Goal: Information Seeking & Learning: Learn about a topic

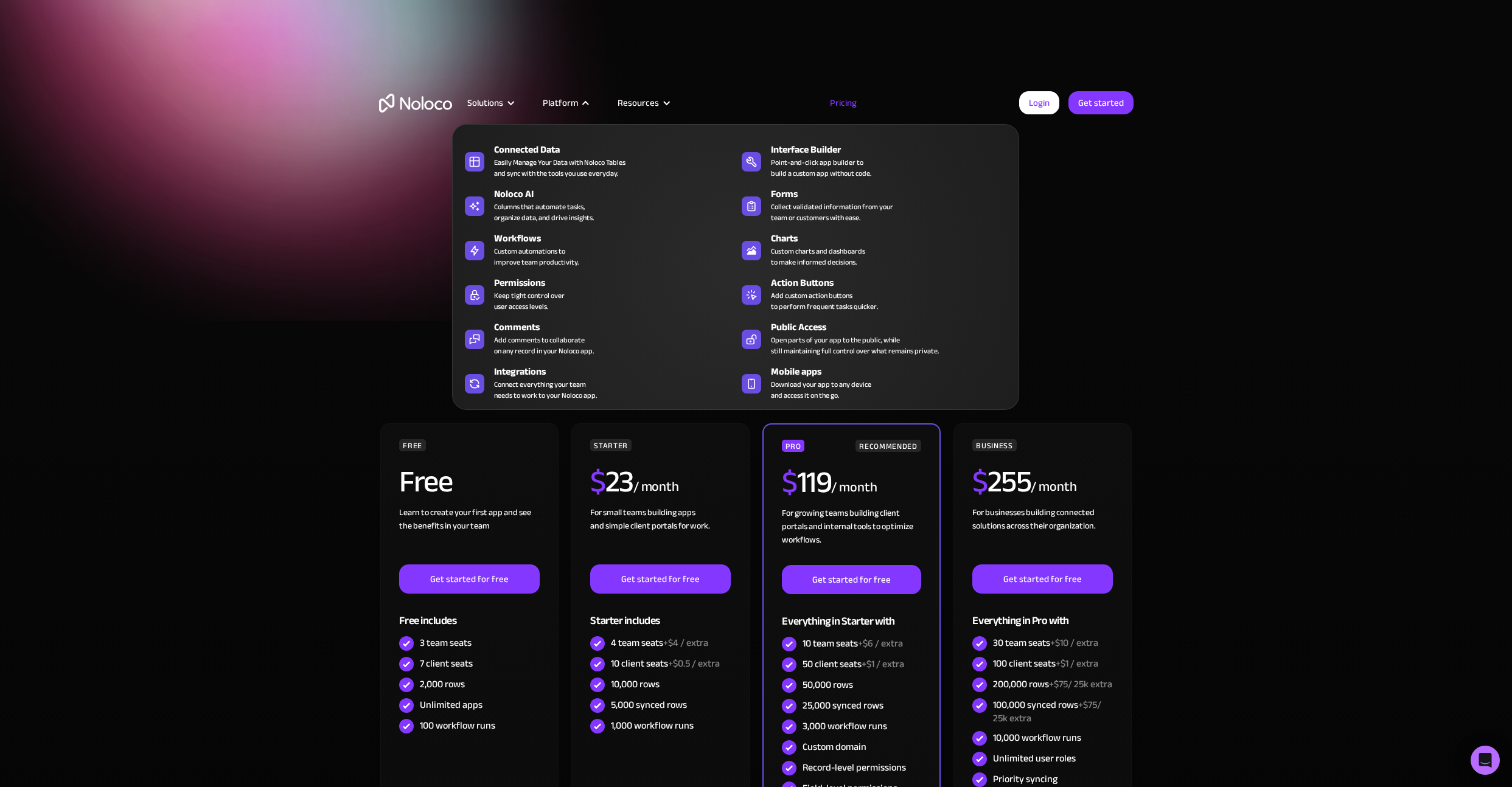
click at [558, 107] on nav "Connected Data Easily Manage Your Data with Noloco Tables and sync with the too…" at bounding box center [736, 258] width 567 height 303
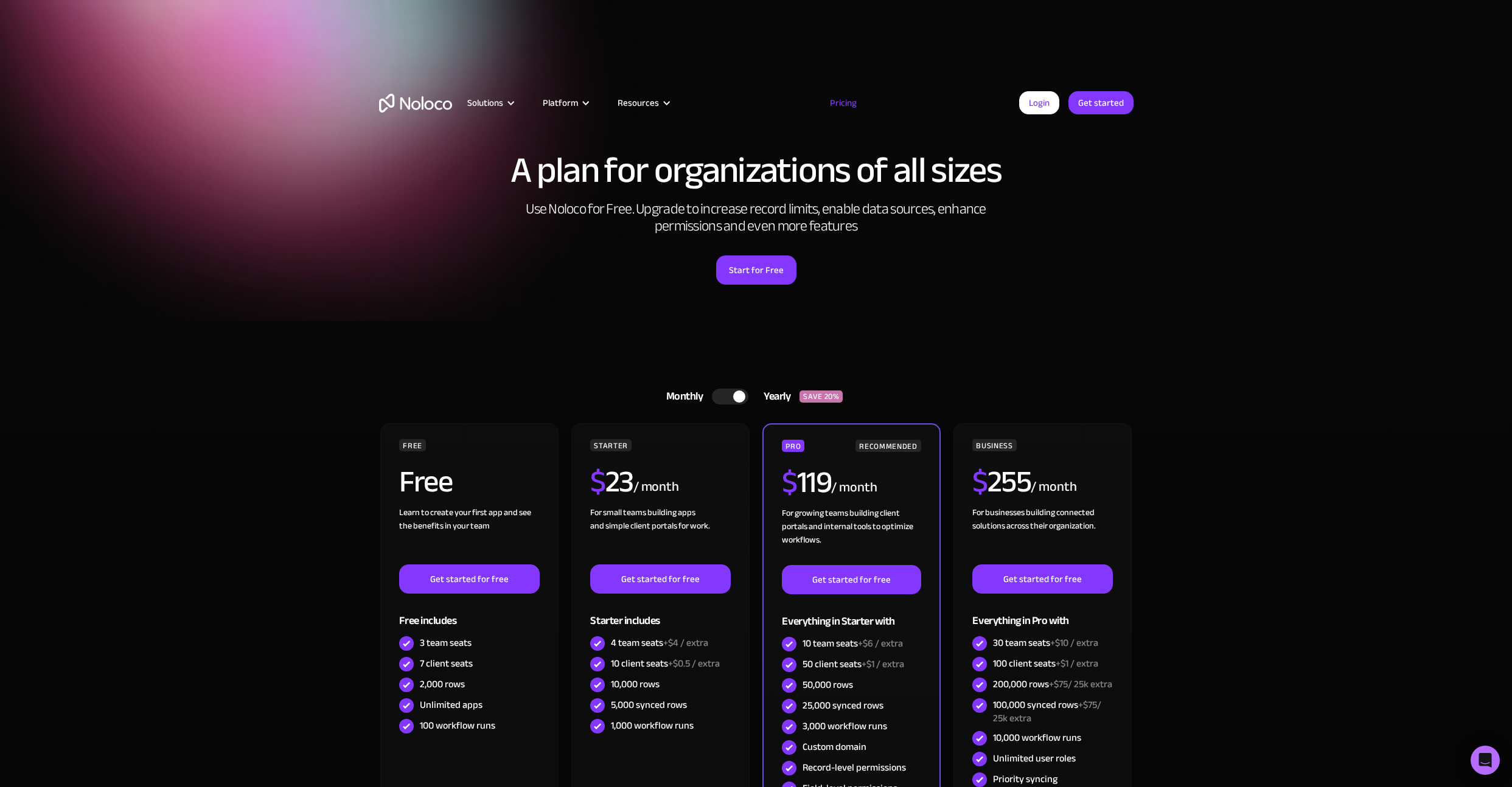
click at [850, 100] on link "Pricing" at bounding box center [844, 102] width 57 height 16
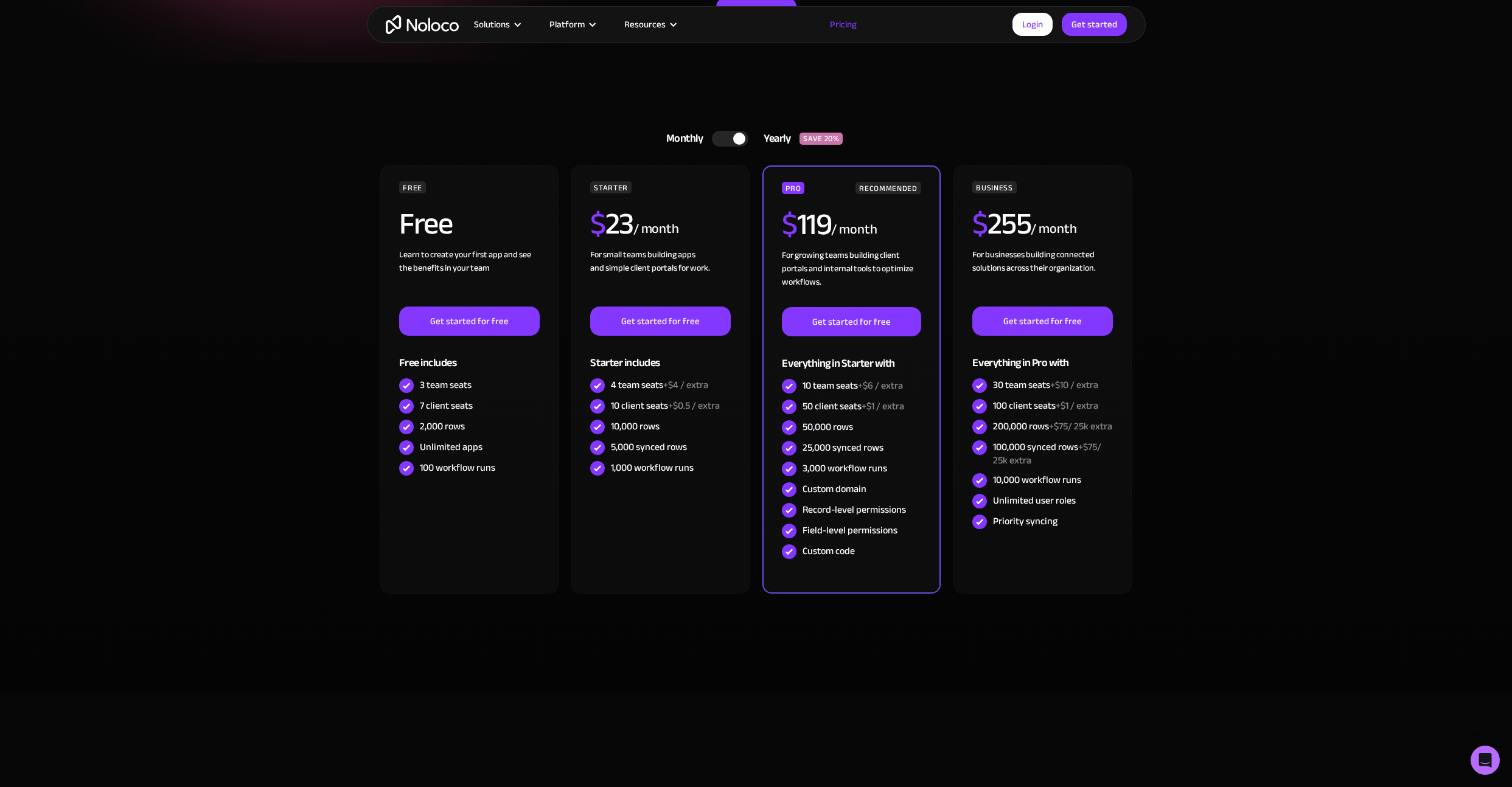
scroll to position [220, 0]
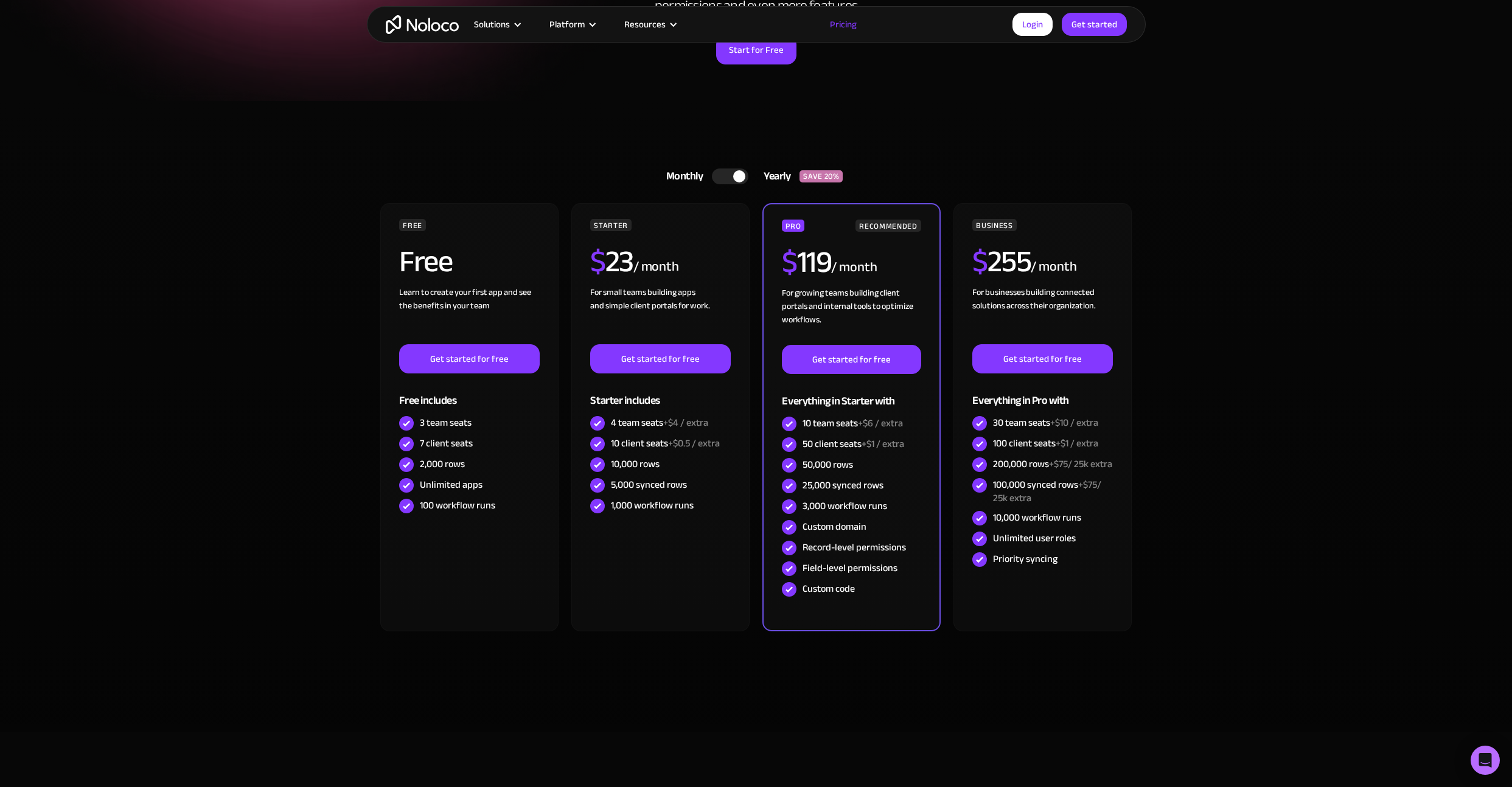
click at [742, 171] on div at bounding box center [739, 176] width 12 height 12
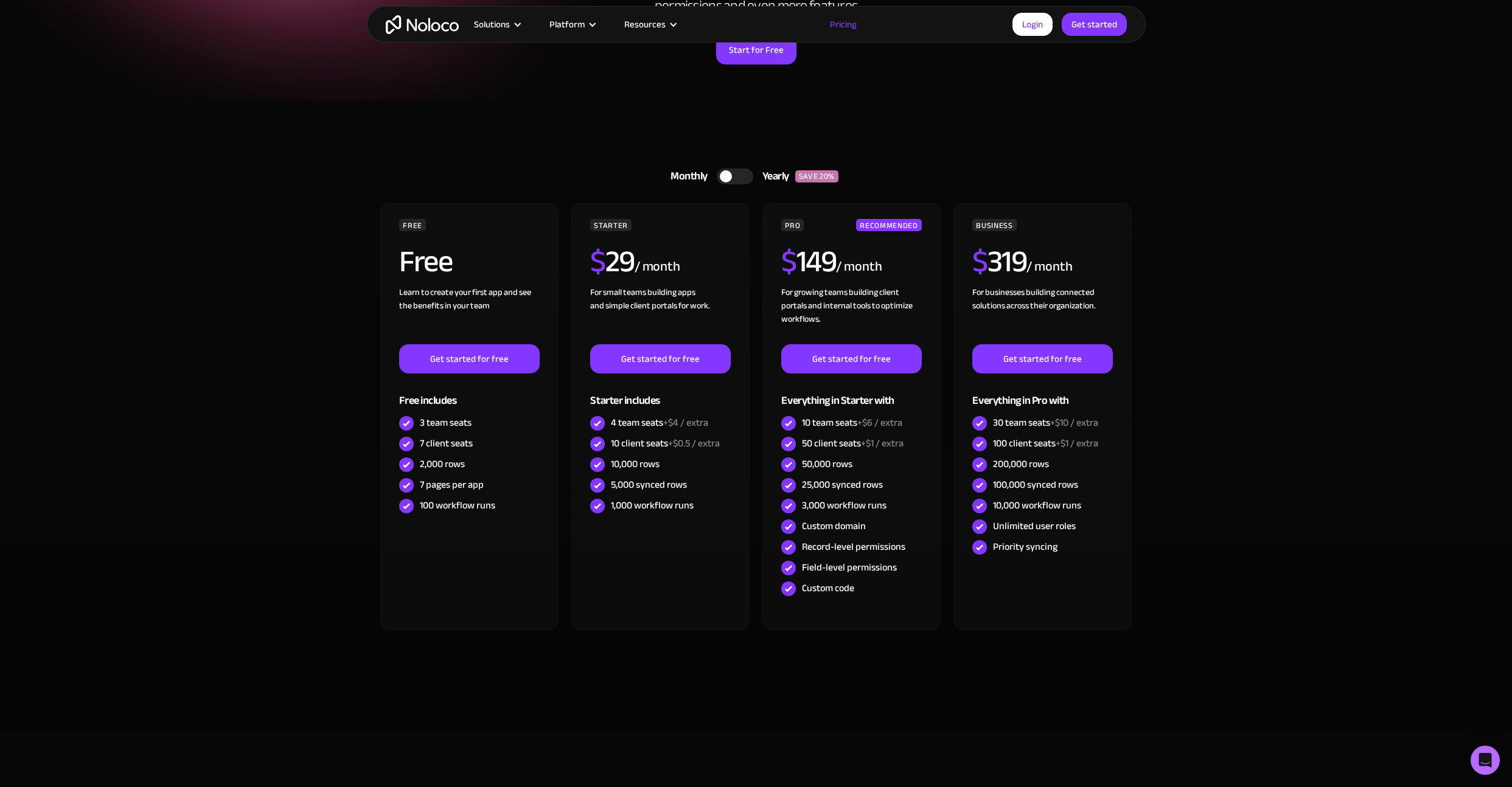
click at [740, 171] on div at bounding box center [734, 176] width 36 height 16
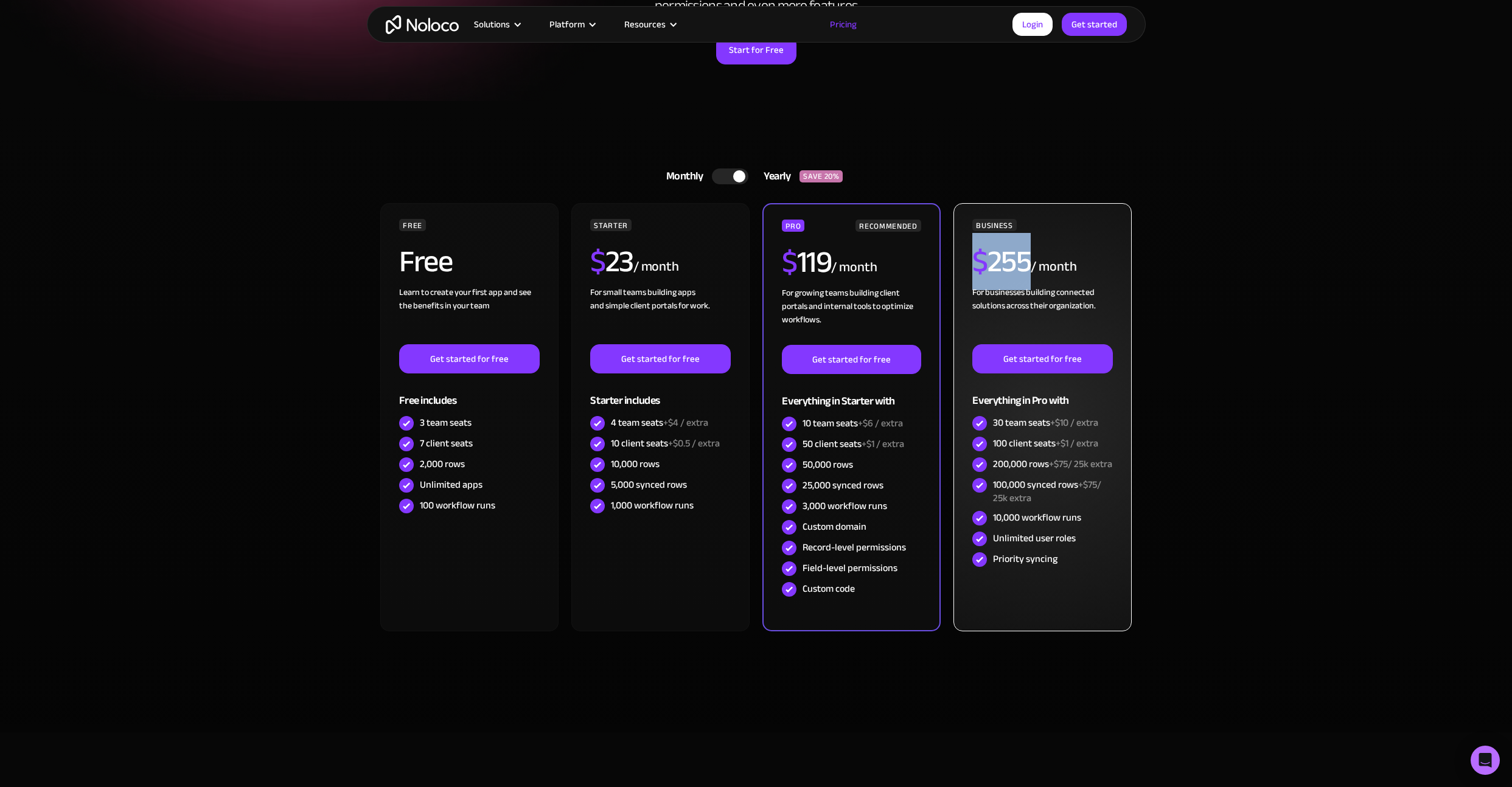
drag, startPoint x: 978, startPoint y: 262, endPoint x: 1029, endPoint y: 261, distance: 51.0
click at [1029, 261] on h2 "$ 255" at bounding box center [1001, 261] width 58 height 30
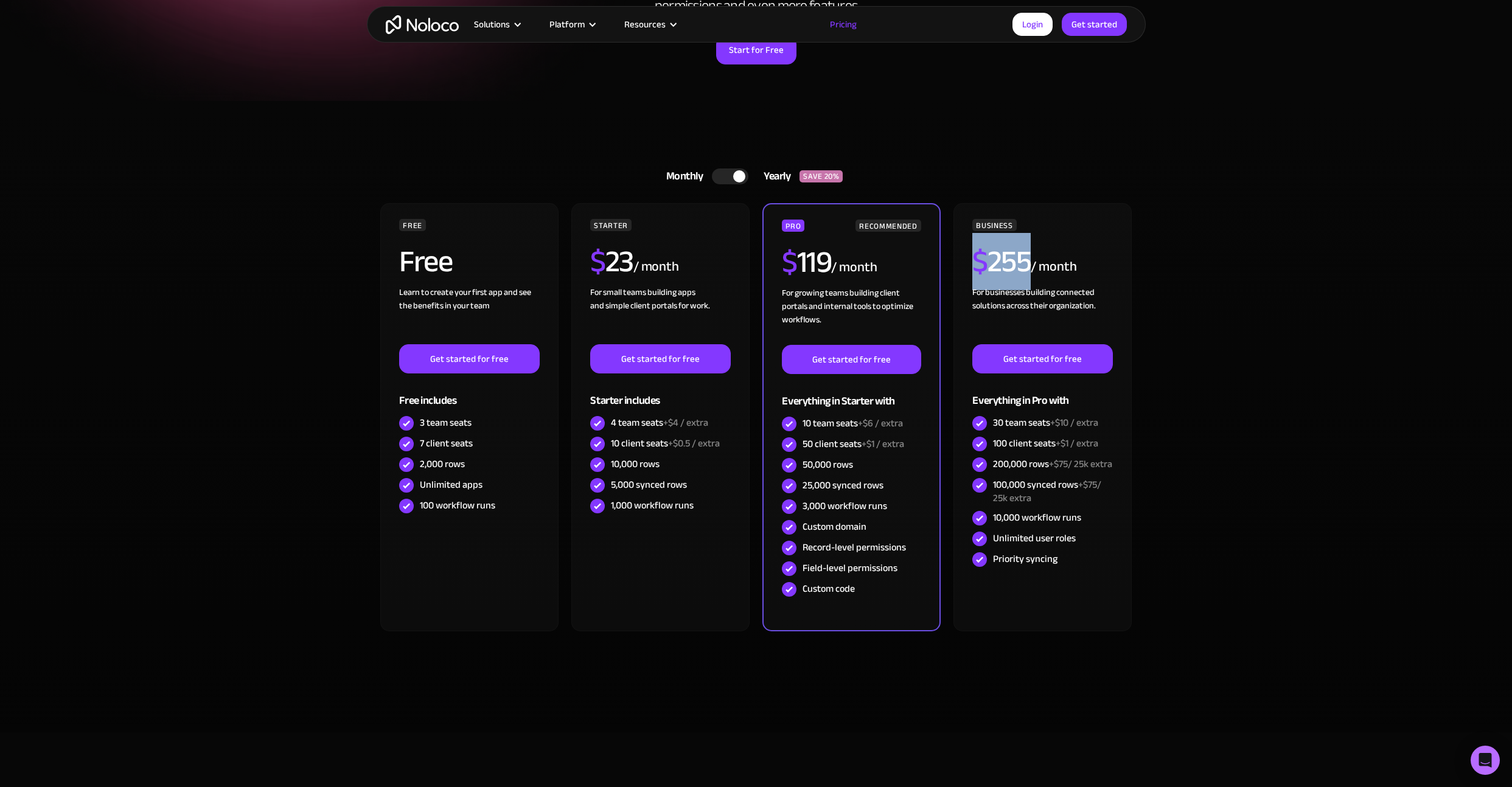
copy h2 "$ 255"
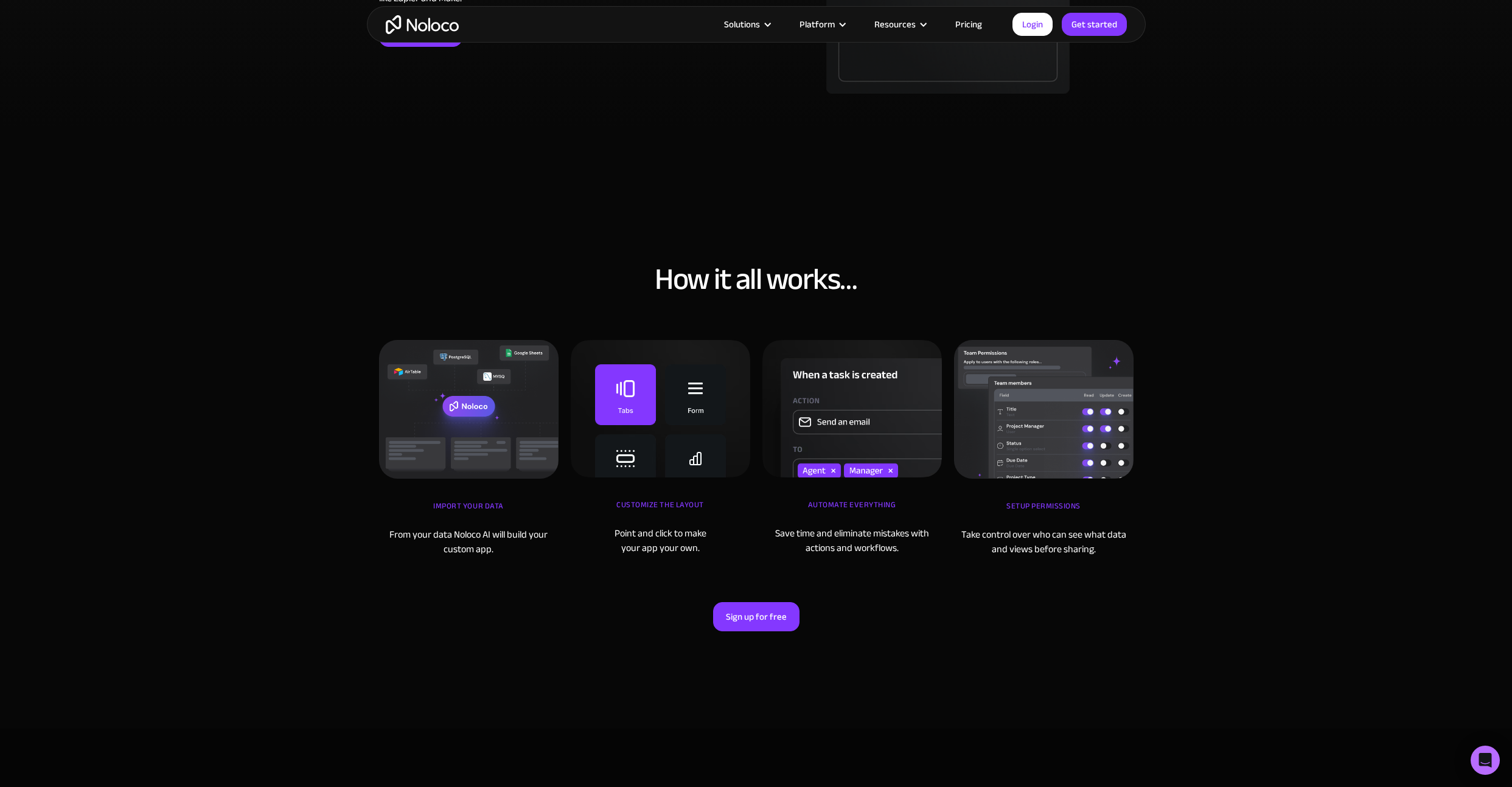
scroll to position [4066, 0]
